Goal: Information Seeking & Learning: Learn about a topic

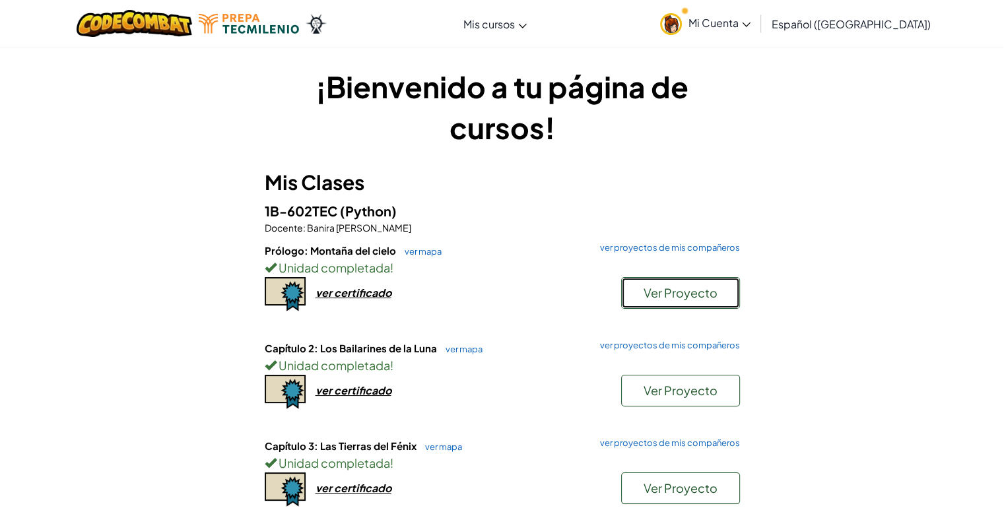
click at [695, 296] on span "Ver Proyecto" at bounding box center [681, 292] width 74 height 15
click at [677, 299] on span "Ver Proyecto" at bounding box center [681, 292] width 74 height 15
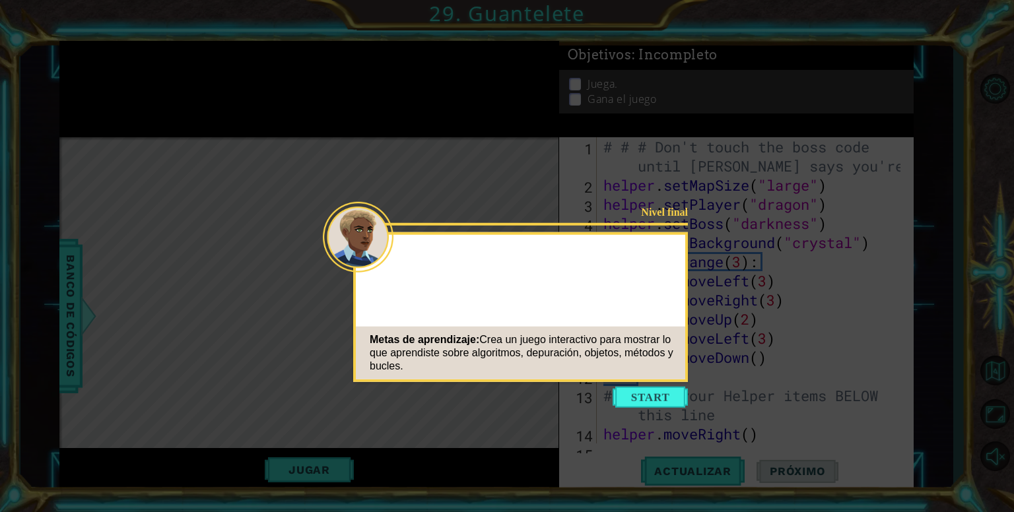
click at [631, 170] on icon at bounding box center [507, 256] width 1014 height 512
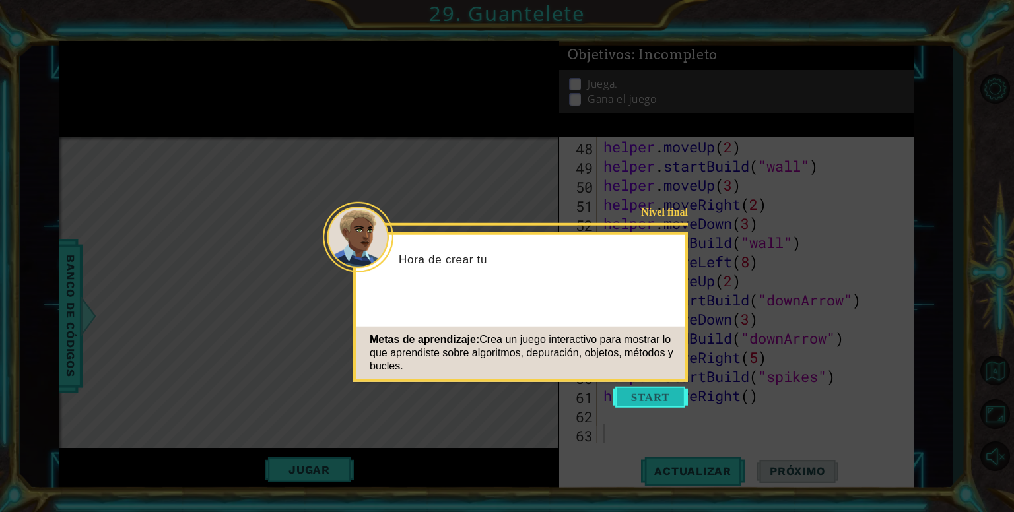
click at [676, 395] on button "Start" at bounding box center [650, 397] width 75 height 21
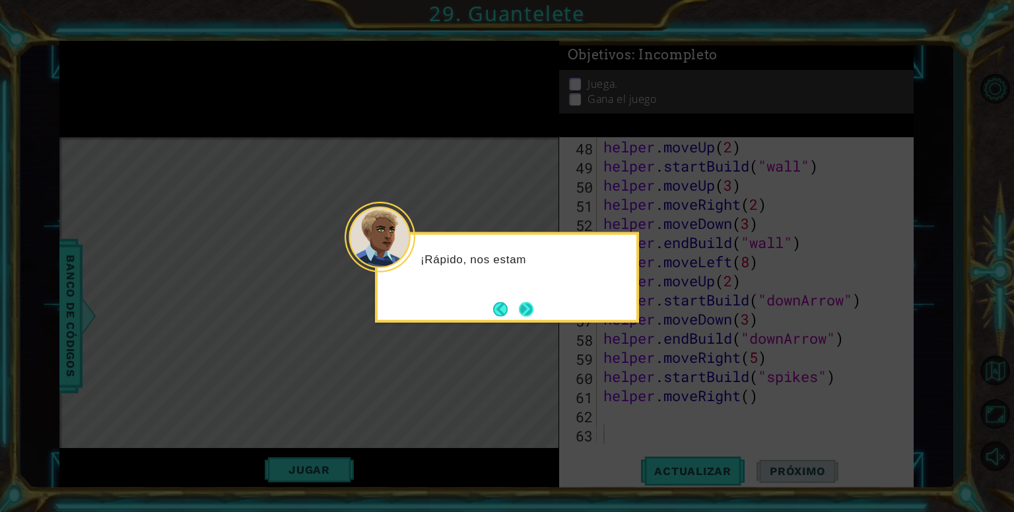
click at [533, 310] on button "Next" at bounding box center [526, 309] width 15 height 15
click at [533, 306] on button "Next" at bounding box center [526, 309] width 15 height 15
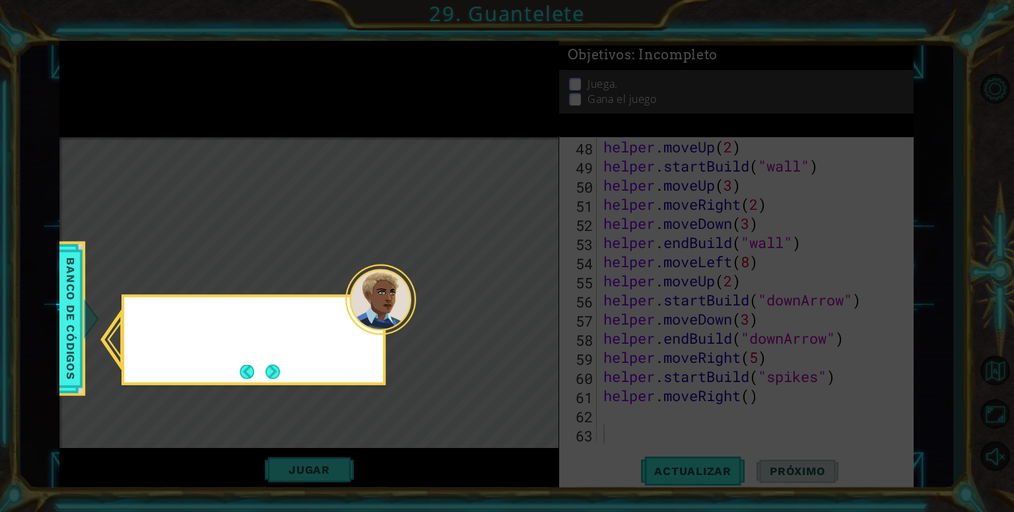
click at [534, 306] on icon at bounding box center [507, 256] width 1014 height 512
click at [275, 379] on button "Next" at bounding box center [272, 371] width 15 height 15
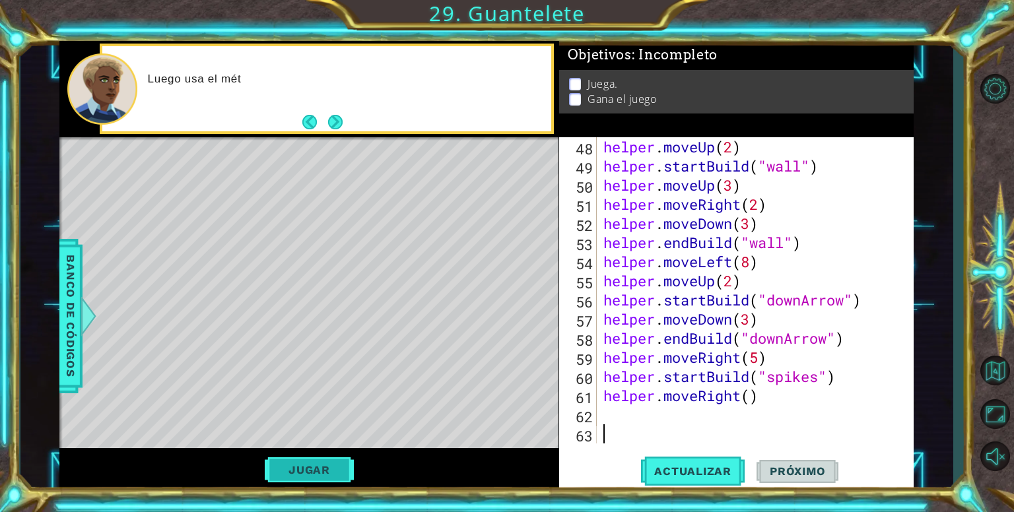
click at [325, 471] on button "Jugar" at bounding box center [309, 470] width 89 height 25
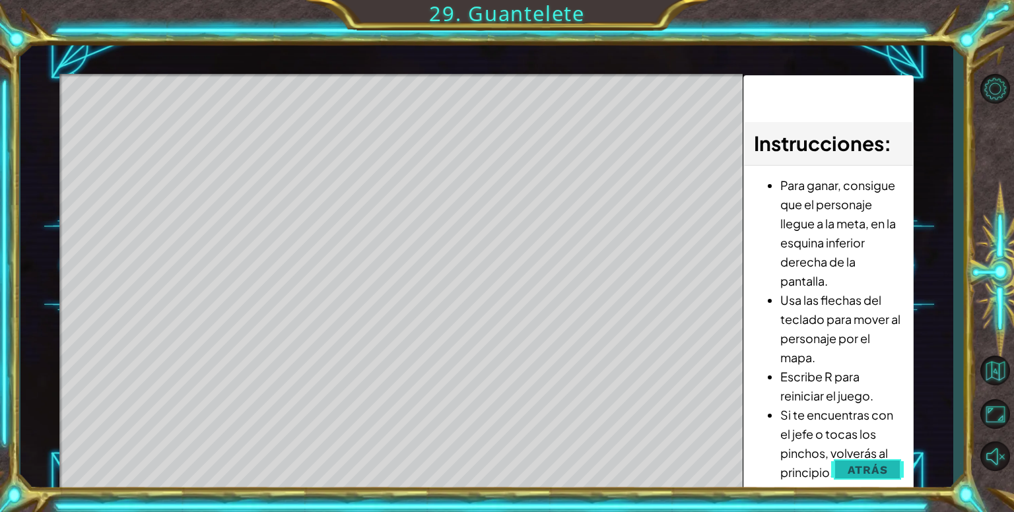
click at [879, 461] on button "Atrás" at bounding box center [867, 470] width 73 height 26
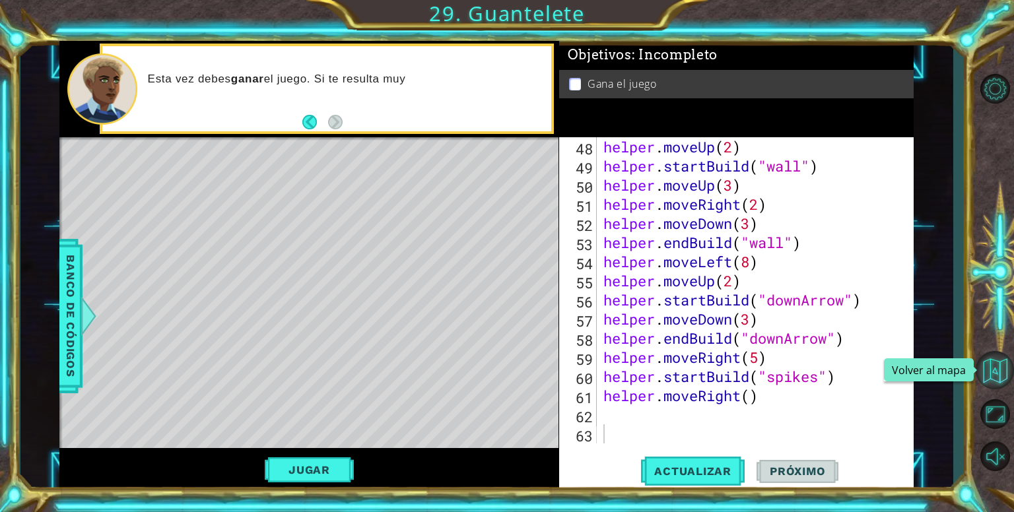
click at [986, 381] on button "Volver al mapa" at bounding box center [995, 370] width 38 height 38
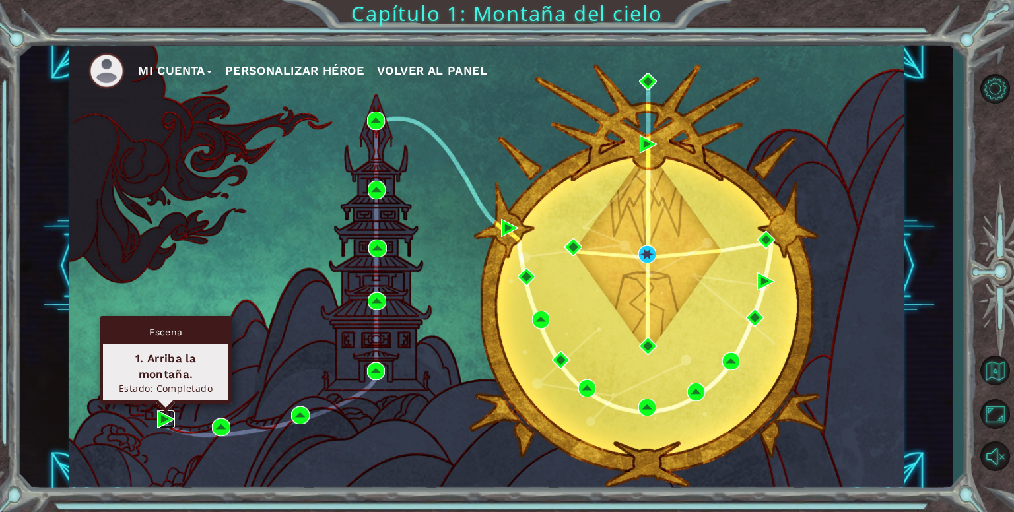
click at [164, 426] on img at bounding box center [166, 420] width 18 height 18
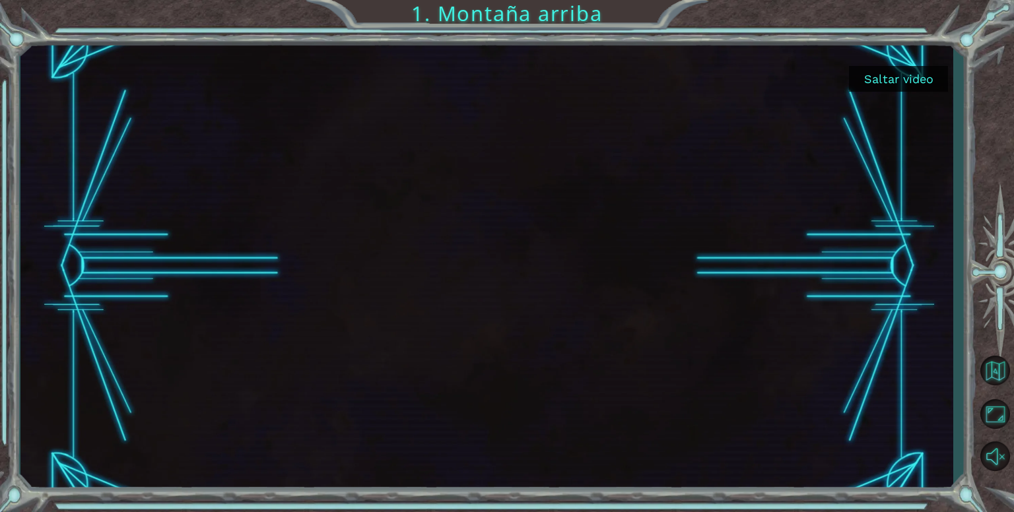
click at [916, 88] on button "Saltar video" at bounding box center [898, 79] width 99 height 26
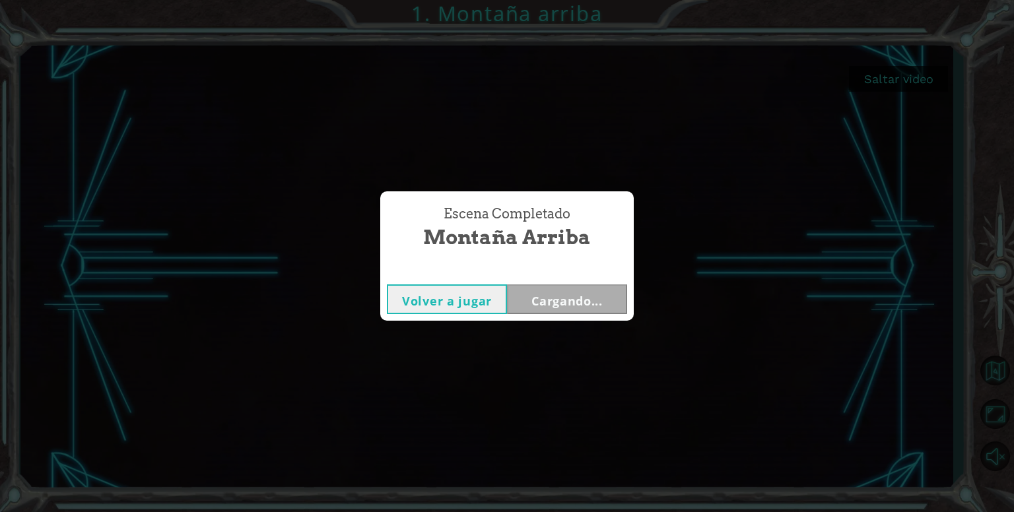
click at [914, 83] on div "Escena Completado Montaña arriba Volver a jugar Cargando..." at bounding box center [507, 256] width 1014 height 512
click at [469, 302] on button "Volver a jugar" at bounding box center [447, 300] width 120 height 30
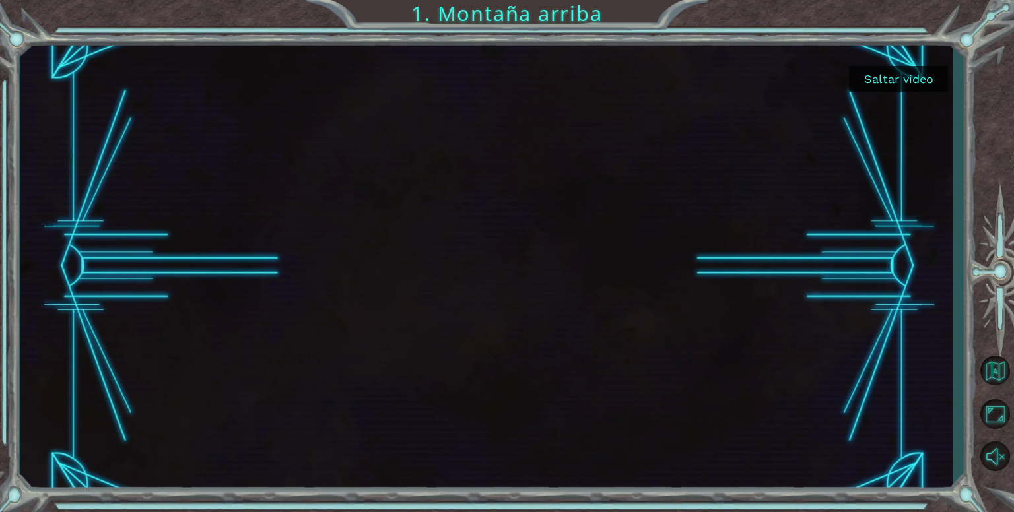
click at [883, 86] on button "Saltar video" at bounding box center [898, 79] width 99 height 26
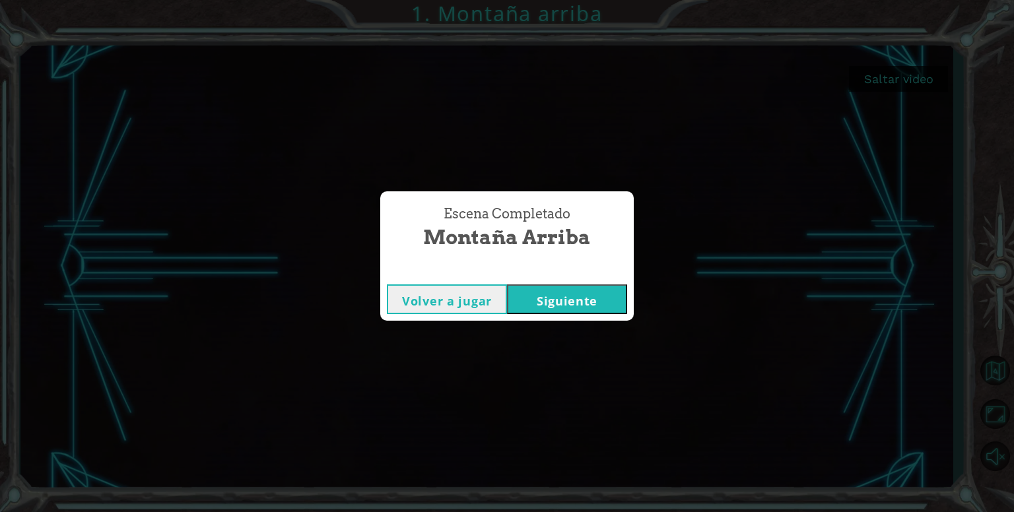
click at [607, 296] on button "Siguiente" at bounding box center [567, 300] width 120 height 30
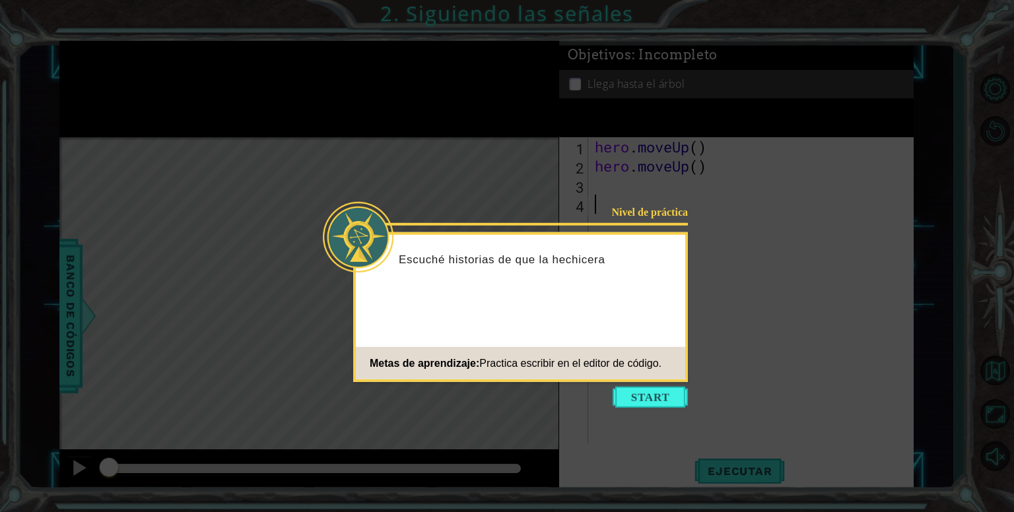
click at [623, 326] on div "Nivel de práctica Escuché historias de que la hechicera Metas de aprendizaje: P…" at bounding box center [520, 307] width 335 height 150
click at [636, 352] on div "Metas de aprendizaje: Practica escribir en el editor de código." at bounding box center [509, 363] width 306 height 26
drag, startPoint x: 642, startPoint y: 360, endPoint x: 644, endPoint y: 368, distance: 8.2
click at [642, 362] on span "Practica escribir en el editor de código." at bounding box center [570, 362] width 182 height 11
click at [648, 380] on div "Nivel de práctica Escuché historias de que la hechicera Astra marca el [PERSON_…" at bounding box center [520, 307] width 335 height 150
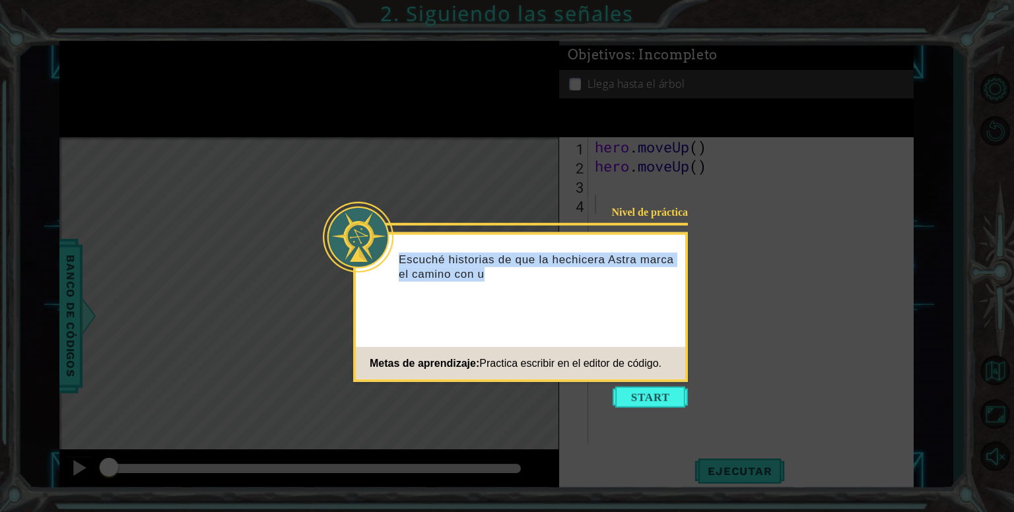
drag, startPoint x: 648, startPoint y: 380, endPoint x: 649, endPoint y: 389, distance: 9.3
click at [648, 380] on div "Nivel de práctica Escuché historias de que la hechicera Astra marca el camino c…" at bounding box center [520, 307] width 335 height 150
click at [649, 390] on button "Start" at bounding box center [650, 397] width 75 height 21
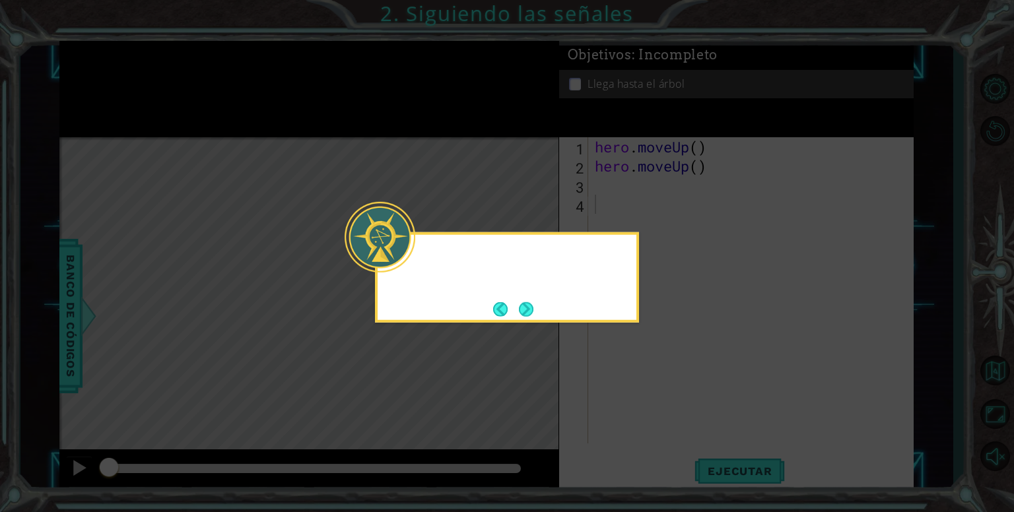
click at [650, 399] on icon at bounding box center [507, 256] width 1014 height 512
click at [524, 304] on button "Next" at bounding box center [526, 309] width 15 height 15
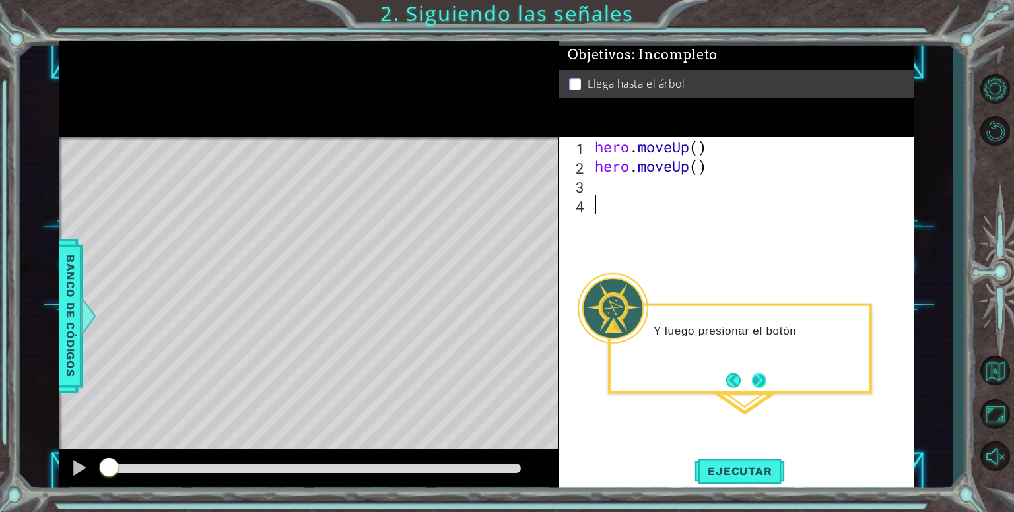
click at [767, 381] on button "Next" at bounding box center [759, 380] width 15 height 15
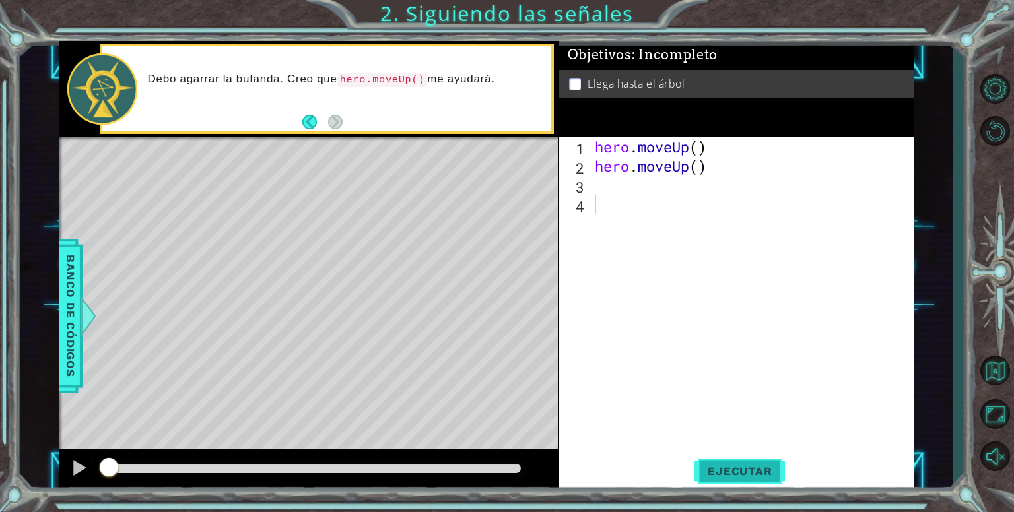
click at [724, 471] on span "Ejecutar" at bounding box center [740, 471] width 90 height 13
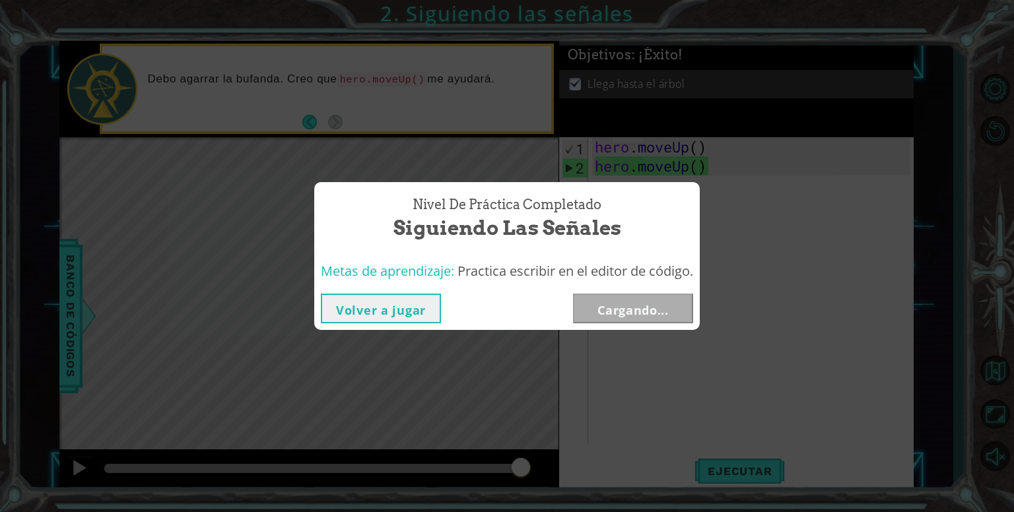
click at [336, 308] on button "Volver a jugar" at bounding box center [381, 309] width 120 height 30
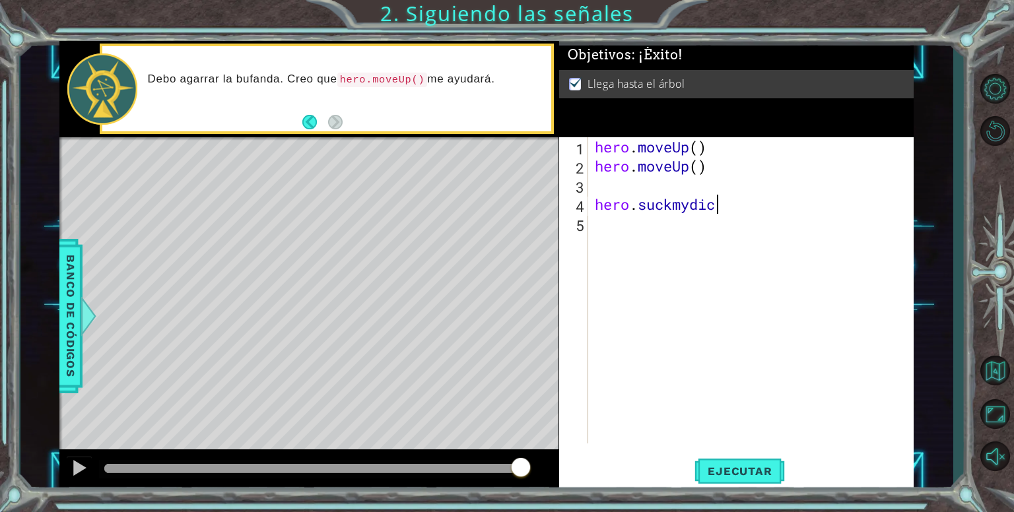
scroll to position [0, 5]
type textarea "hero.suckmydick(3)"
click at [736, 462] on button "Ejecutar" at bounding box center [740, 472] width 90 height 36
